Goal: Task Accomplishment & Management: Complete application form

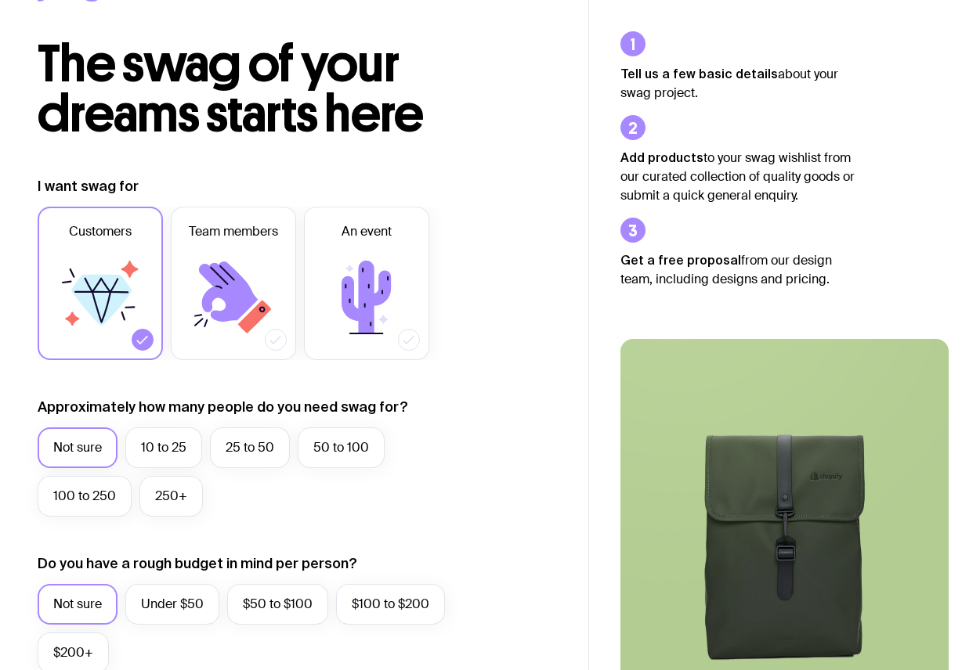
scroll to position [67, 0]
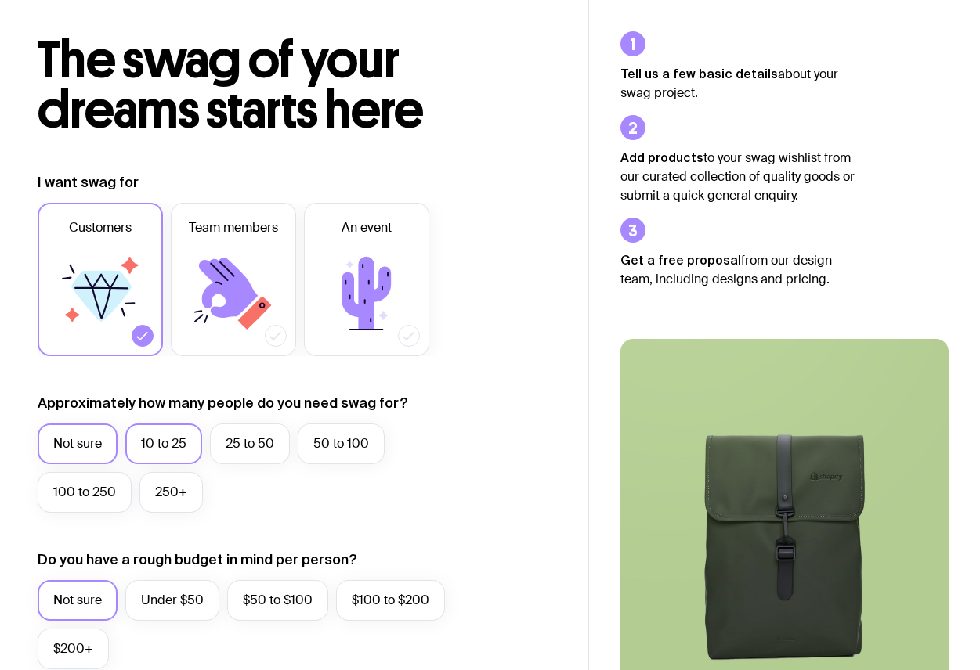
click at [168, 451] on label "10 to 25" at bounding box center [163, 444] width 77 height 41
click at [0, 0] on input "10 to 25" at bounding box center [0, 0] width 0 height 0
click at [95, 436] on label "Not sure" at bounding box center [78, 444] width 80 height 41
click at [0, 0] on input "Not sure" at bounding box center [0, 0] width 0 height 0
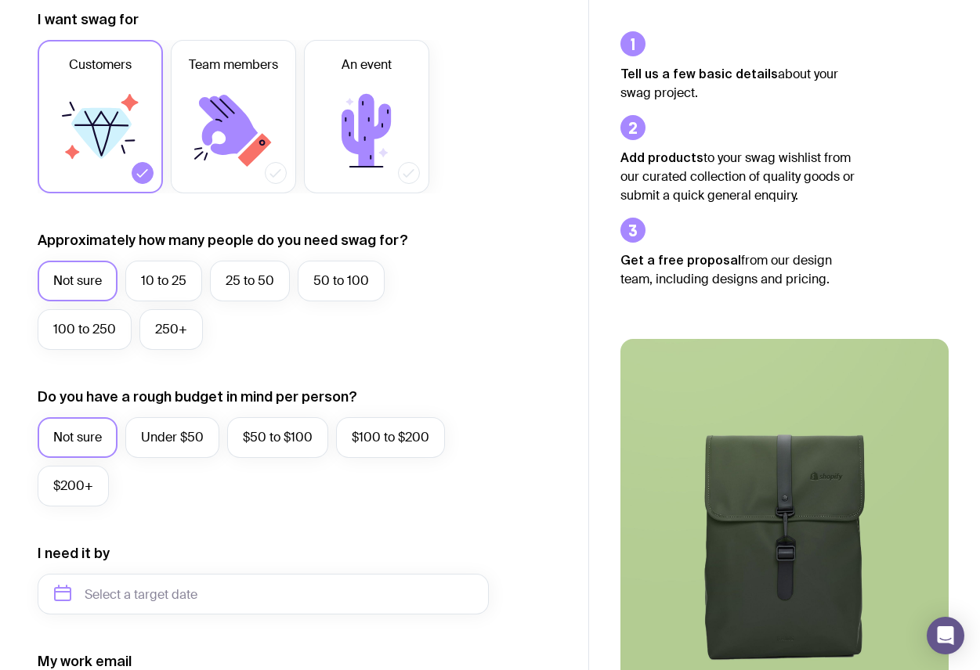
scroll to position [241, 0]
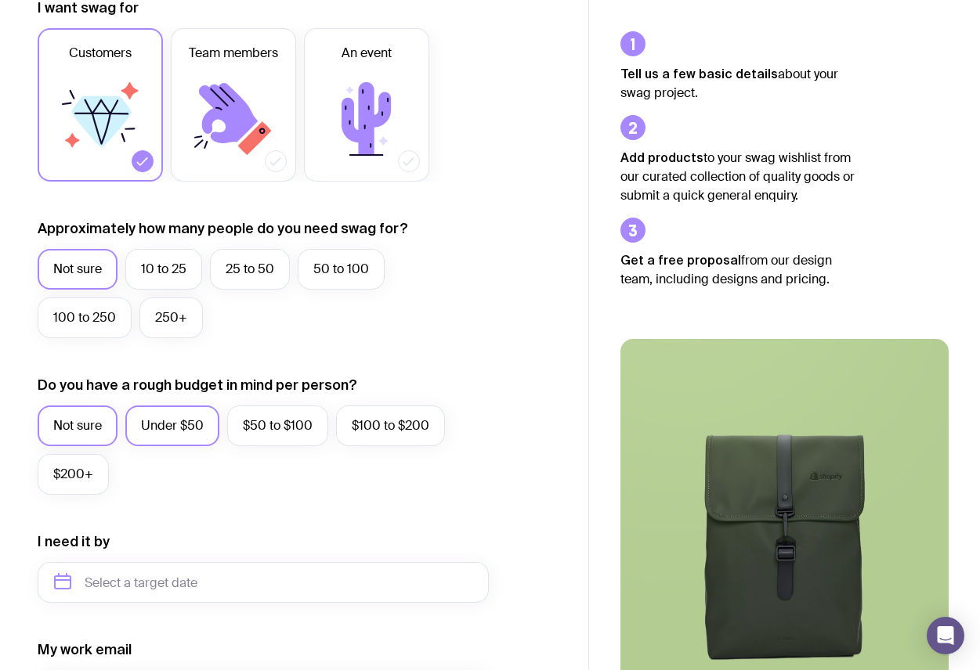
click at [152, 430] on label "Under $50" at bounding box center [172, 426] width 94 height 41
click at [0, 0] on input "Under $50" at bounding box center [0, 0] width 0 height 0
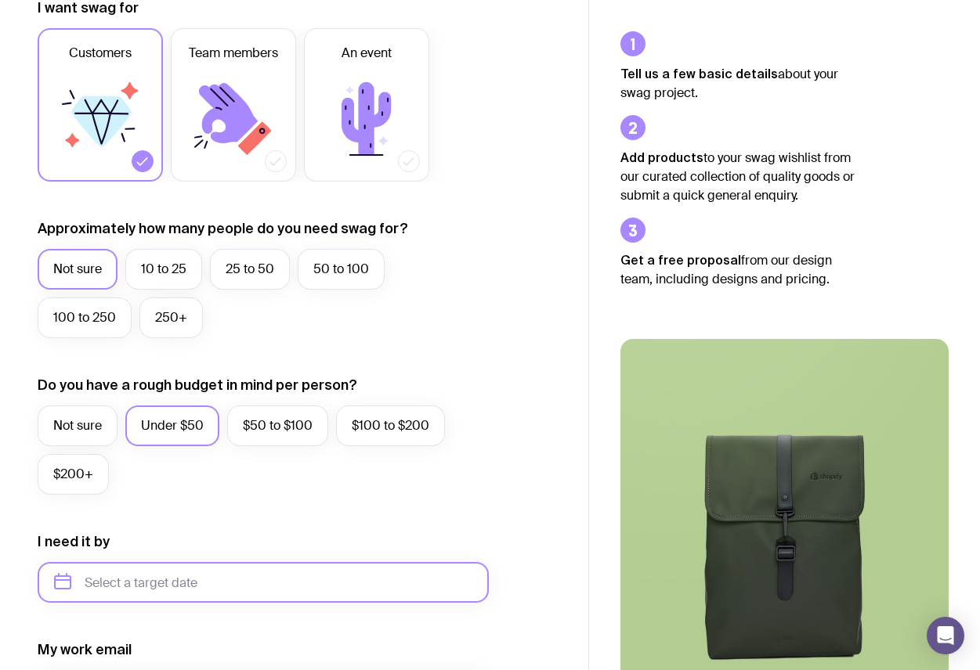
click at [128, 585] on input "text" at bounding box center [263, 582] width 451 height 41
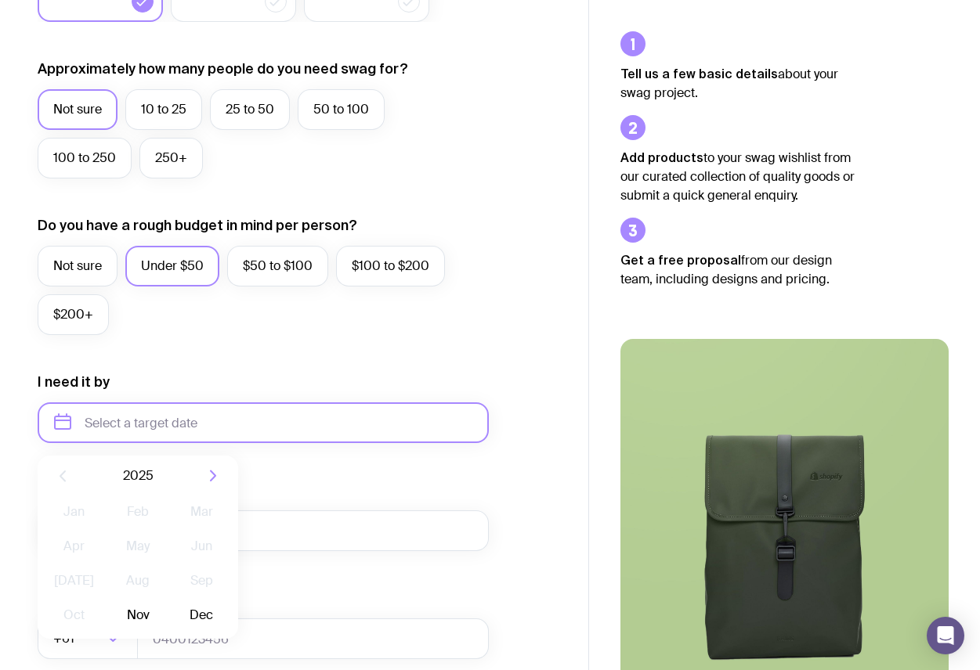
scroll to position [402, 0]
click at [280, 593] on div "My work phone +61 Loading..." at bounding box center [263, 623] width 451 height 70
